Goal: Task Accomplishment & Management: Complete application form

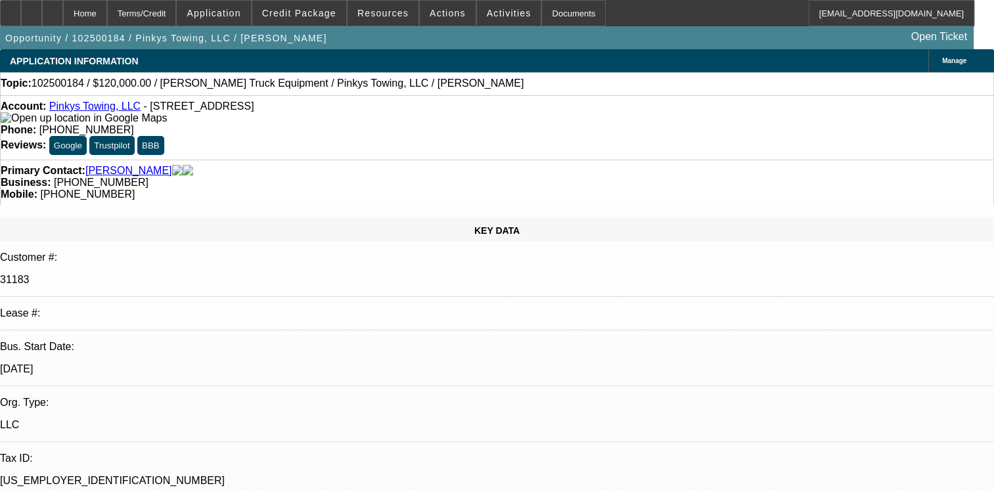
select select "0"
select select "2"
select select "0.1"
select select "4"
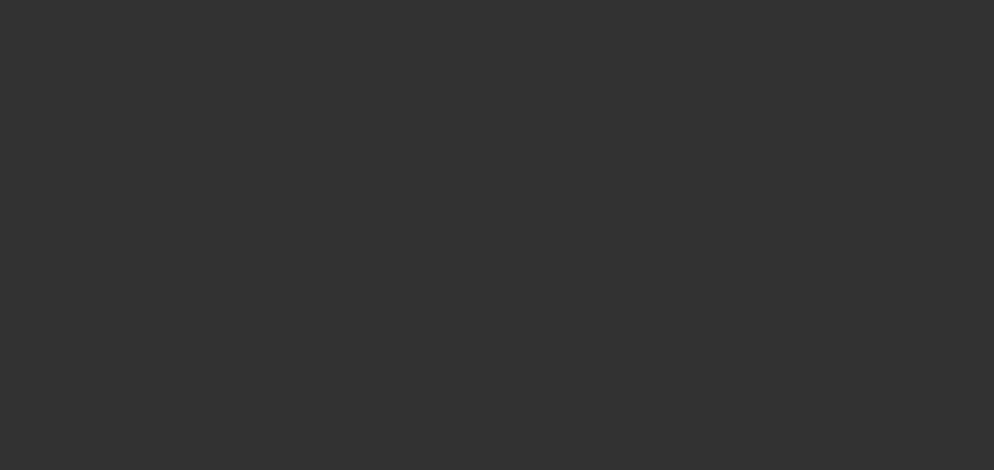
select select "0"
select select "2"
select select "0.1"
select select "4"
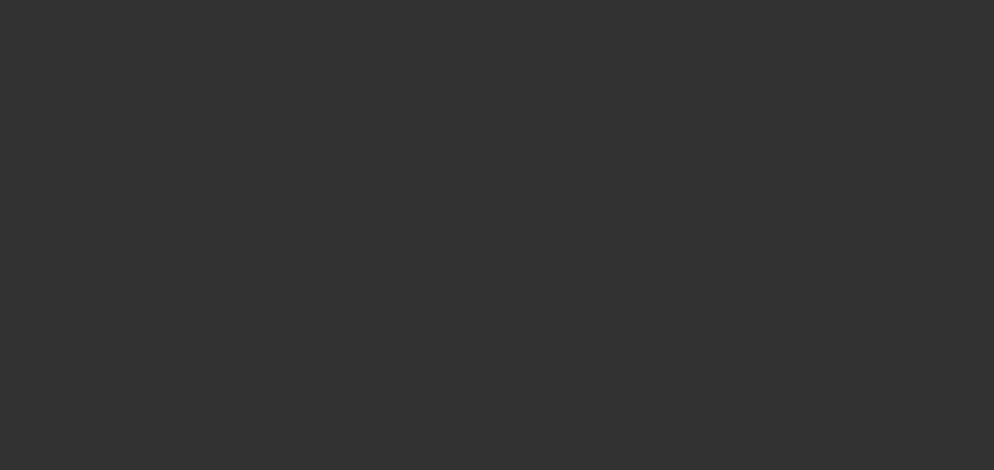
select select "0"
select select "2"
select select "0"
select select "6"
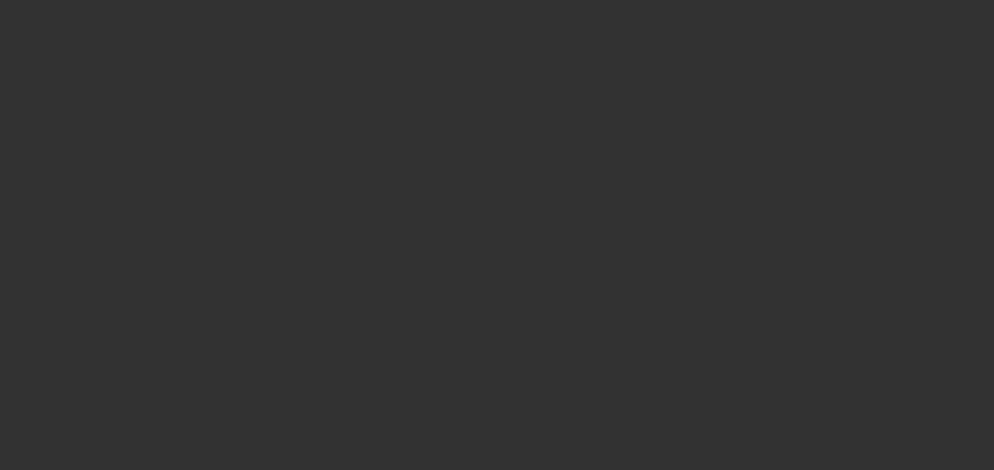
select select "0"
select select "6"
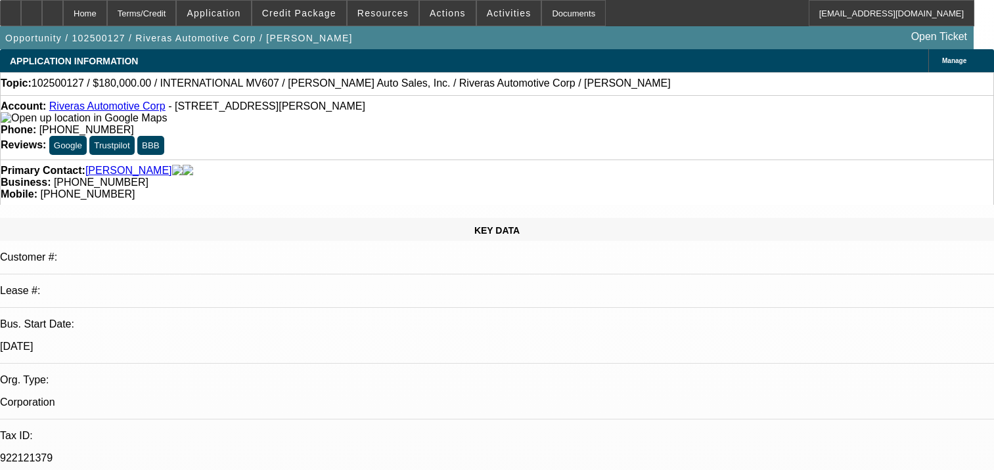
select select "0"
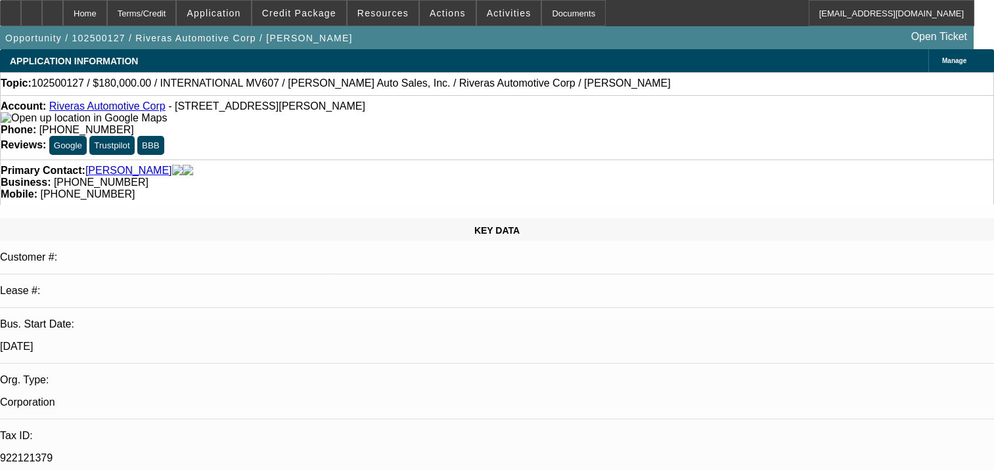
select select "0"
select select "1"
select select "2"
select select "6"
select select "1"
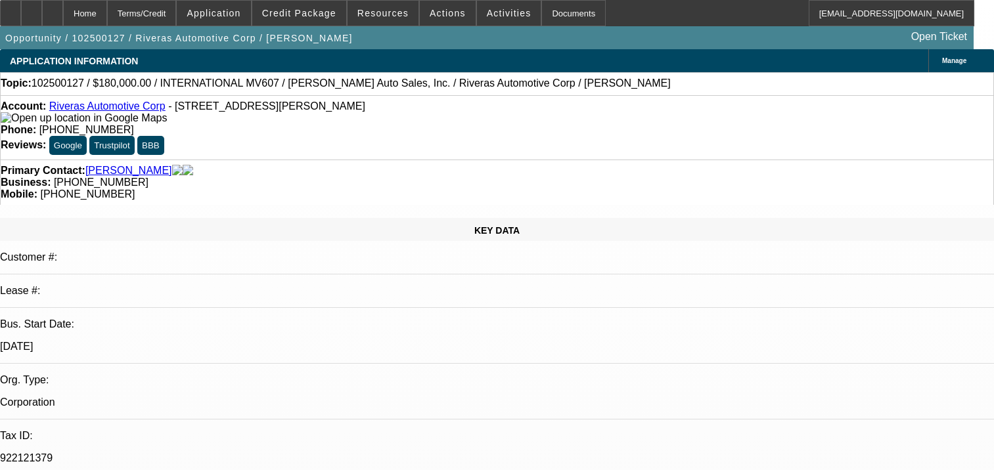
select select "1"
select select "6"
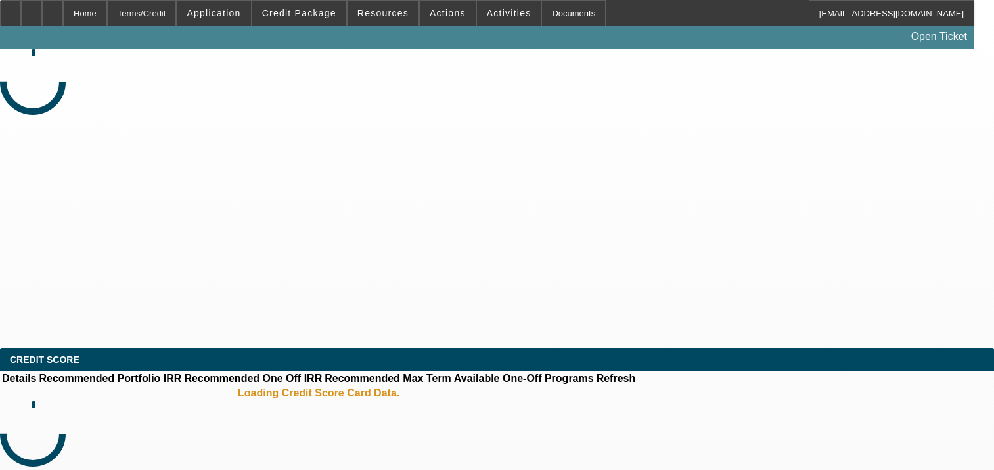
select select "0"
select select "2"
select select "0.1"
select select "4"
